Goal: Task Accomplishment & Management: Use online tool/utility

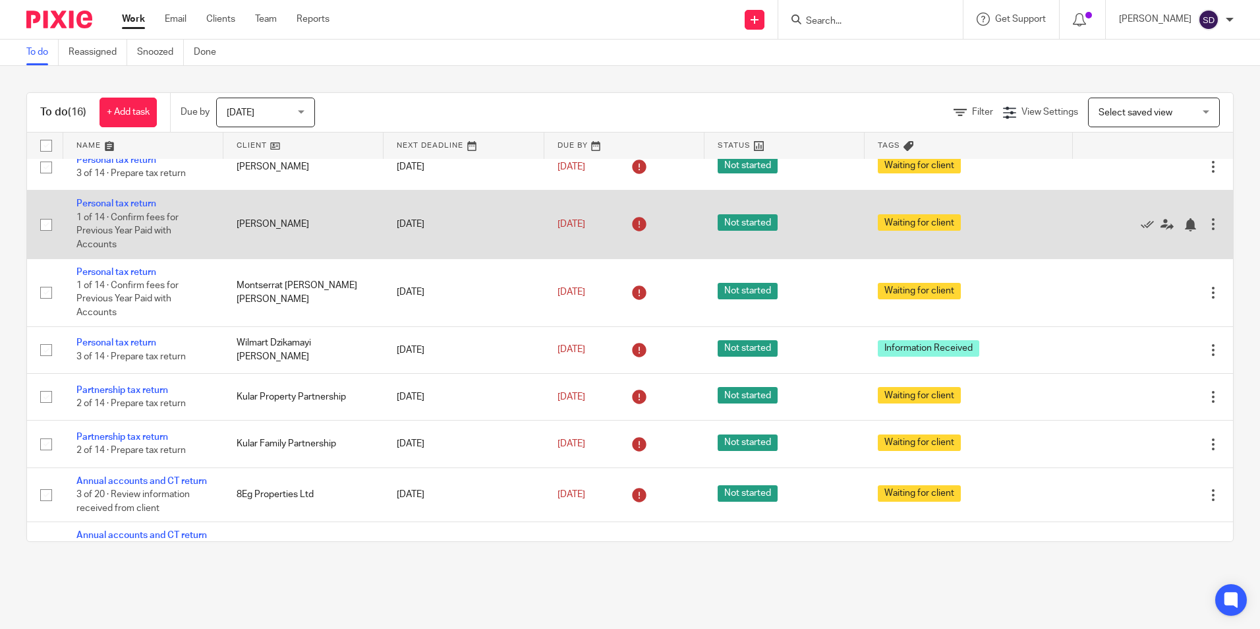
scroll to position [527, 0]
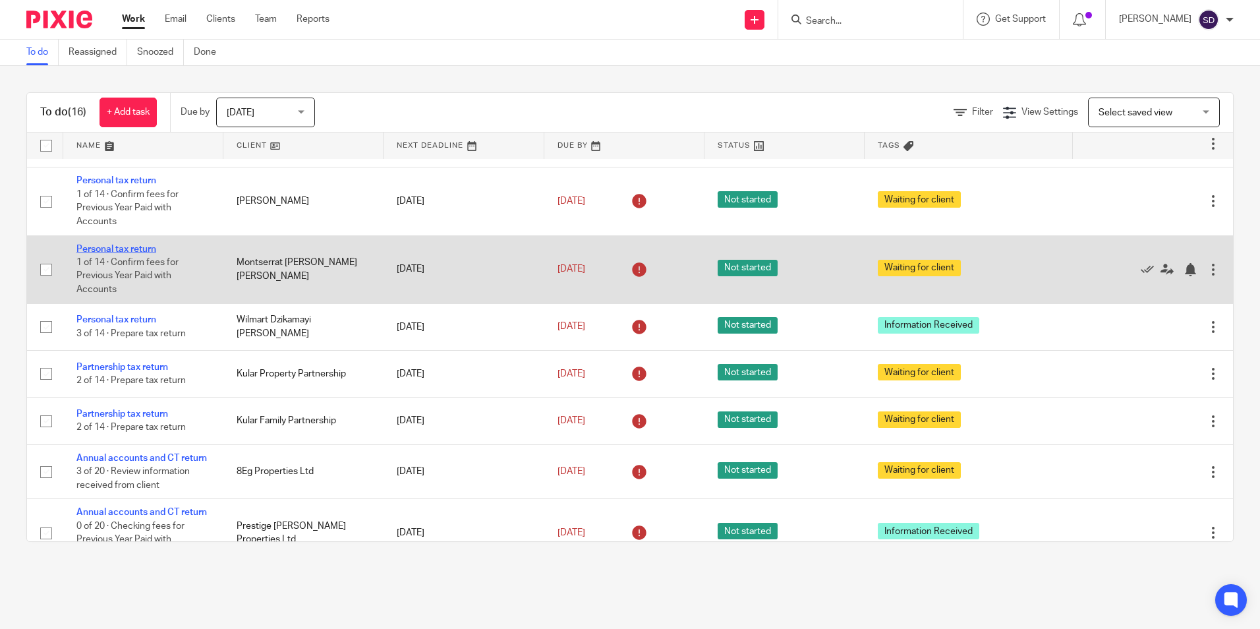
click at [127, 254] on link "Personal tax return" at bounding box center [116, 249] width 80 height 9
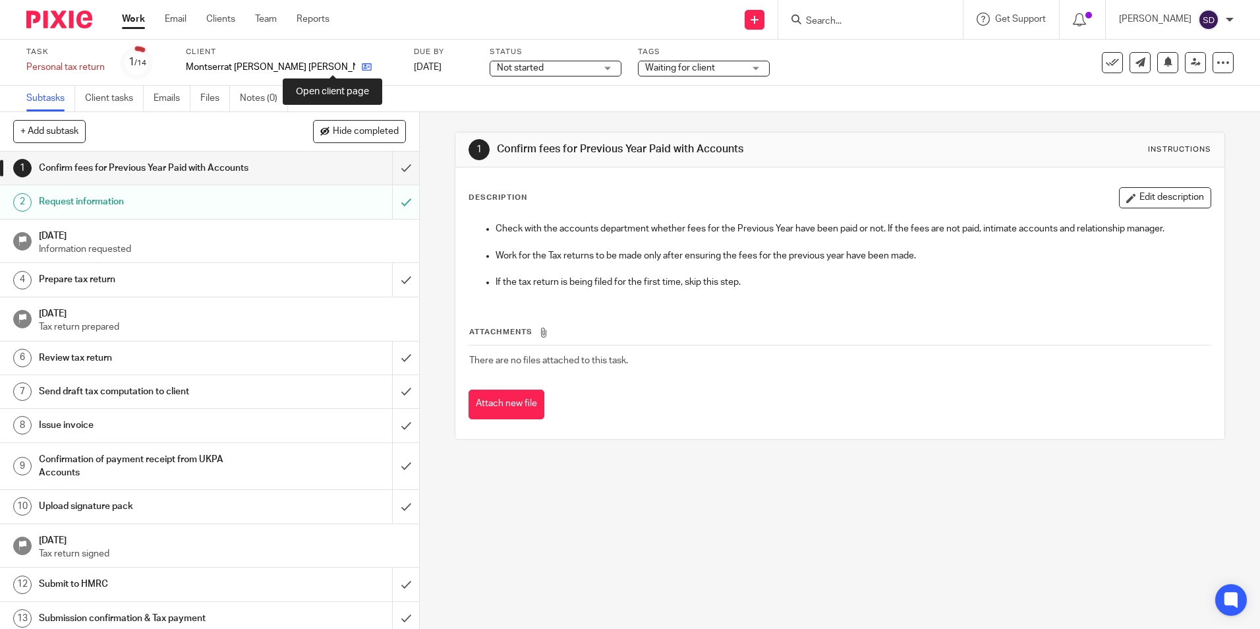
click at [362, 69] on icon at bounding box center [367, 67] width 10 height 10
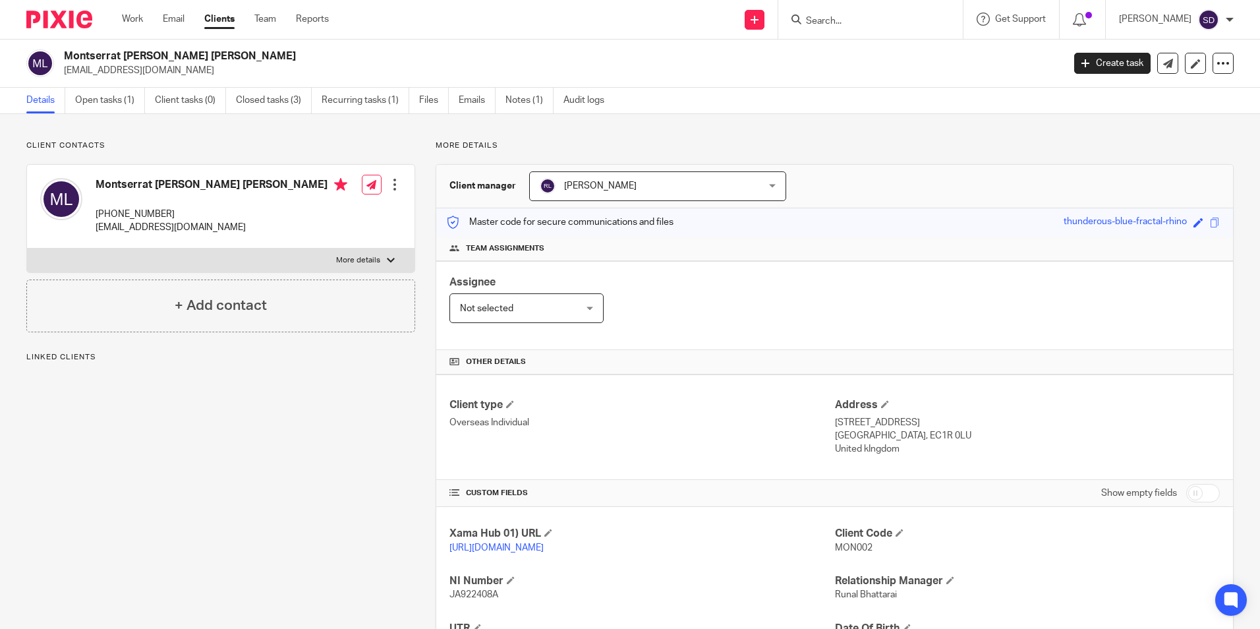
scroll to position [66, 0]
